Goal: Transaction & Acquisition: Purchase product/service

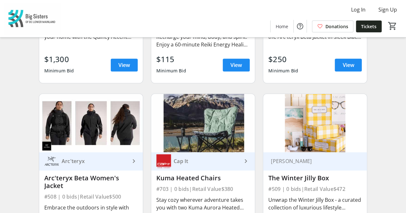
scroll to position [1629, 0]
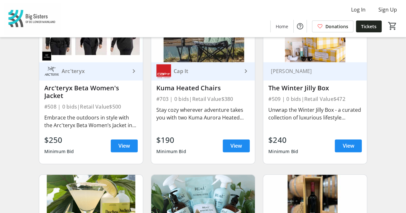
drag, startPoint x: 71, startPoint y: 94, endPoint x: 32, endPoint y: 85, distance: 39.5
copy div "Arc'teryx Beta Women's Jacket"
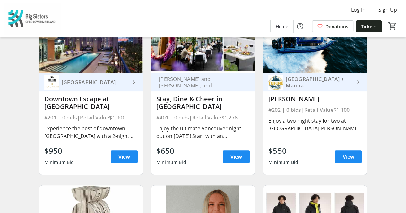
scroll to position [1394, 0]
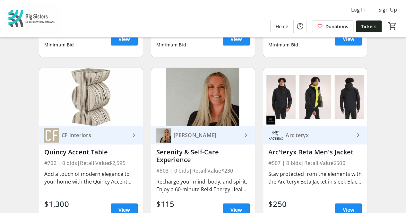
drag, startPoint x: 270, startPoint y: 148, endPoint x: 354, endPoint y: 150, distance: 83.5
click at [354, 150] on div "Arc'teryx Beta Men's Jacket" at bounding box center [314, 153] width 93 height 8
copy div "Arc'teryx Beta Men's Jacket"
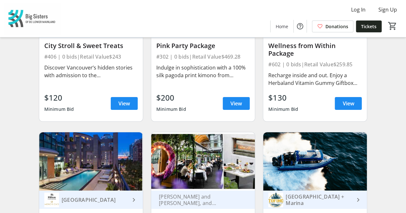
scroll to position [1276, 0]
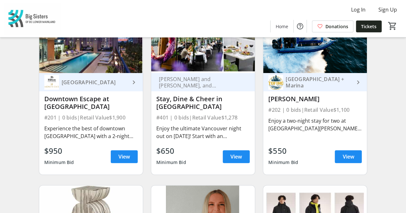
drag, startPoint x: 266, startPoint y: 96, endPoint x: 320, endPoint y: 97, distance: 54.6
click at [320, 97] on div "Tofino Resort + Marina keyboard_arrow_right Tofino Getaway #202 | 0 bids | Reta…" at bounding box center [315, 124] width 104 height 102
copy div "Tofino Getaway"
click at [334, 147] on div "$550 Minimum Bid View" at bounding box center [314, 156] width 93 height 23
click at [339, 150] on span at bounding box center [348, 156] width 27 height 15
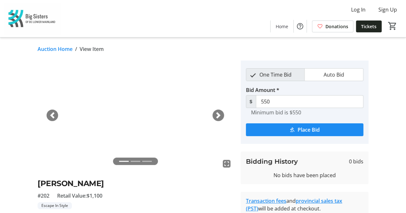
scroll to position [1276, 0]
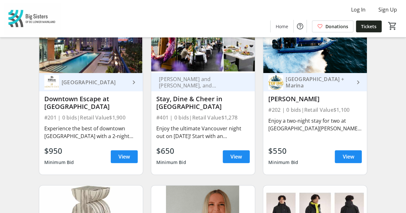
click at [314, 97] on div "Tofino Getaway" at bounding box center [314, 99] width 93 height 8
copy div "Tofino Getaway"
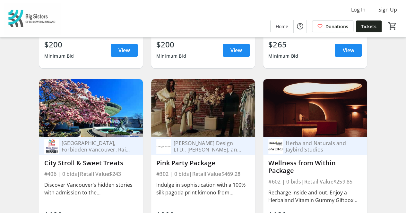
scroll to position [923, 0]
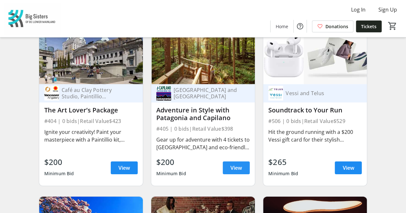
click at [233, 172] on span "View" at bounding box center [236, 168] width 12 height 8
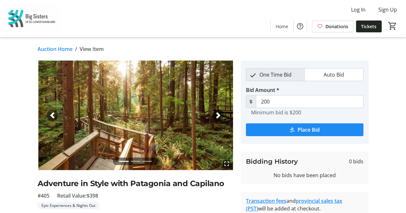
click at [214, 114] on div "Next" at bounding box center [218, 116] width 12 height 12
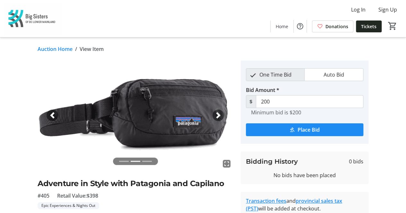
click at [219, 115] on span "button" at bounding box center [218, 115] width 6 height 6
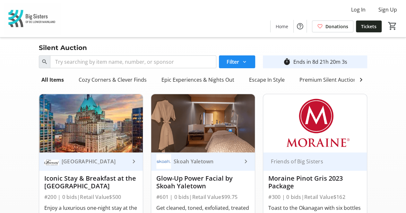
scroll to position [117, 0]
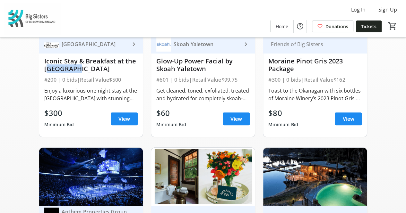
drag, startPoint x: 73, startPoint y: 74, endPoint x: 45, endPoint y: 72, distance: 28.3
click at [45, 72] on div "Iconic Stay & Breakfast at the Fairmont" at bounding box center [90, 64] width 93 height 15
copy div "Fairmont"
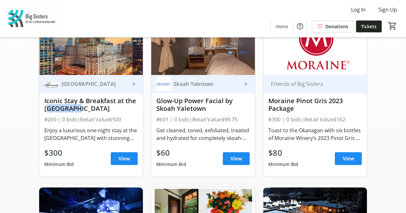
scroll to position [0, 0]
